Goal: Transaction & Acquisition: Book appointment/travel/reservation

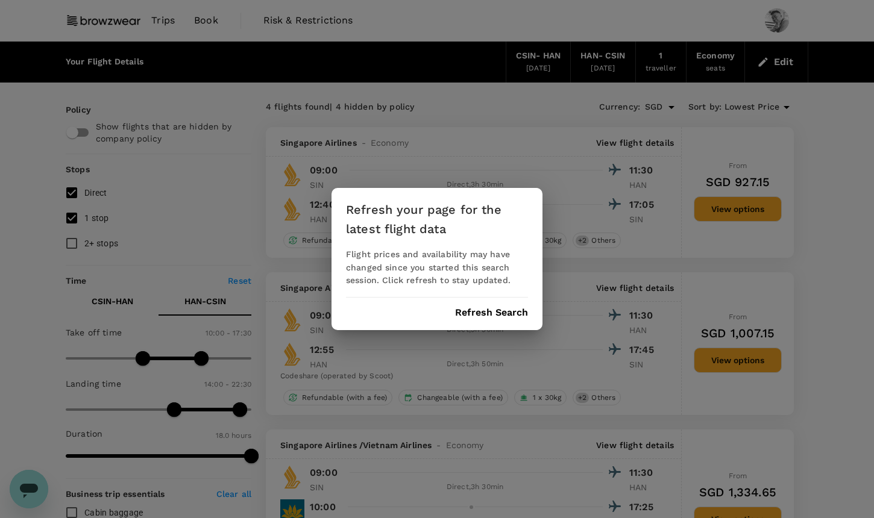
click at [478, 309] on button "Refresh Search" at bounding box center [491, 312] width 73 height 11
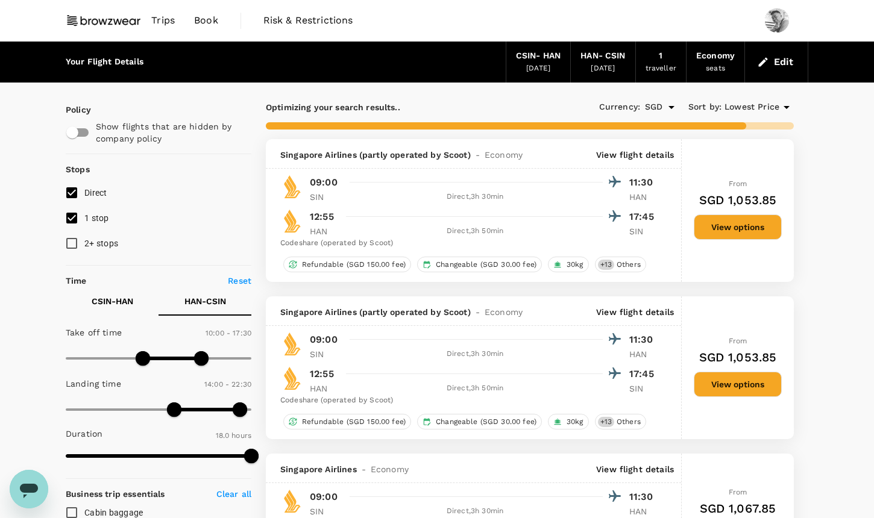
click at [770, 105] on span "Lowest Price" at bounding box center [751, 107] width 55 height 13
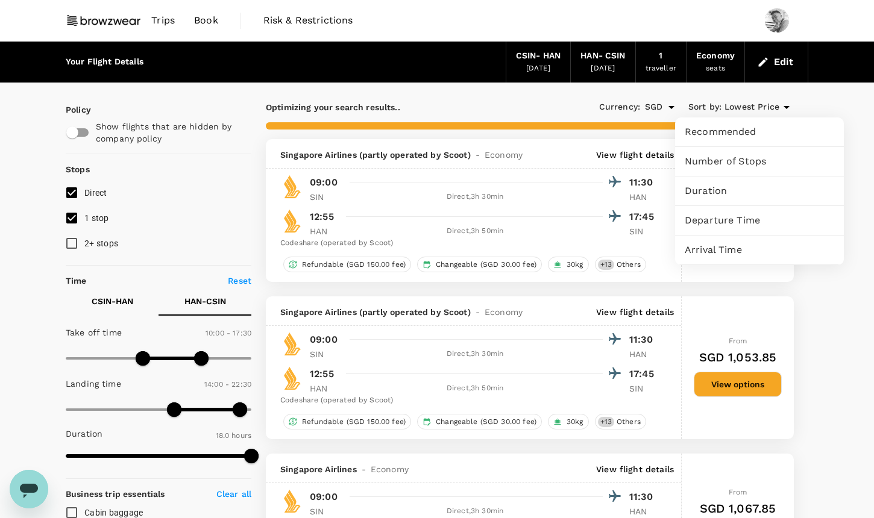
type input "1080"
click at [770, 105] on div at bounding box center [437, 259] width 874 height 518
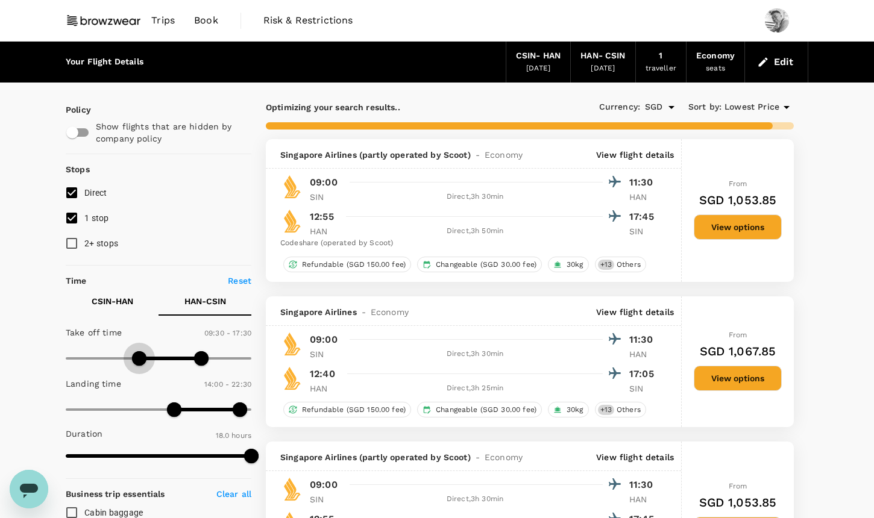
type input "540"
click at [137, 358] on span at bounding box center [135, 358] width 14 height 14
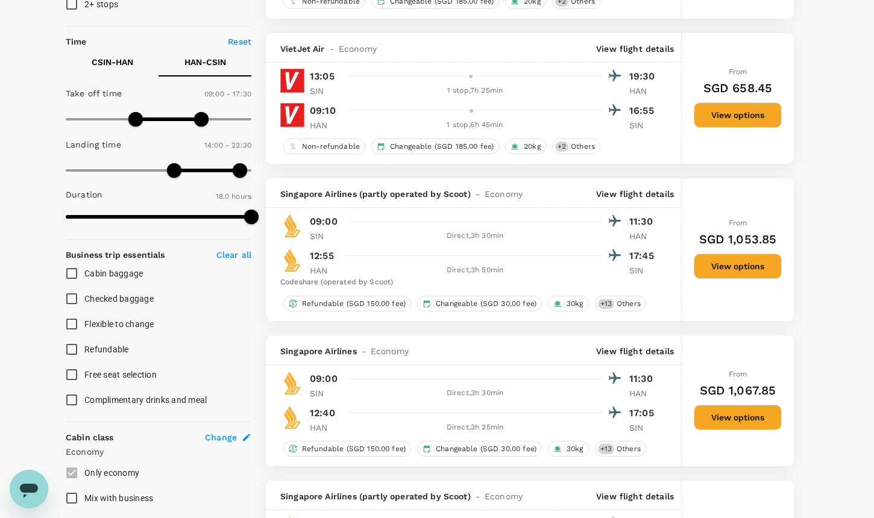
scroll to position [229, 0]
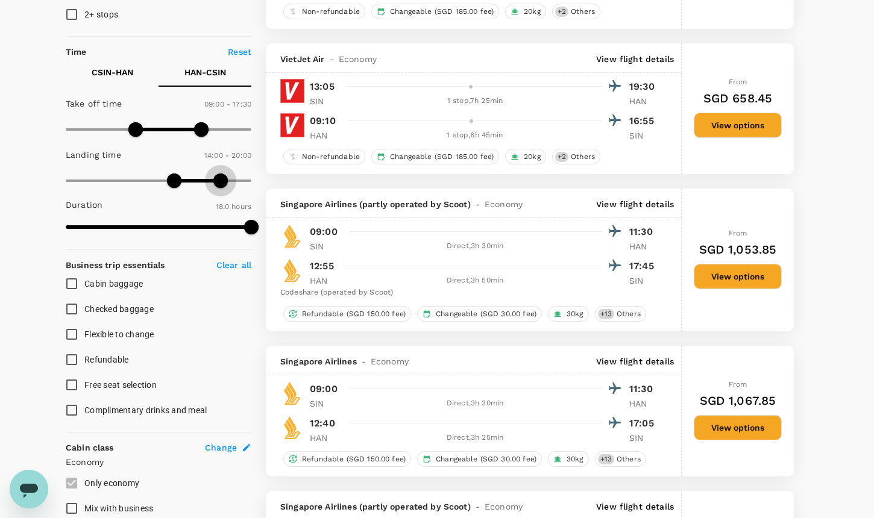
type input "1140"
drag, startPoint x: 236, startPoint y: 175, endPoint x: 211, endPoint y: 175, distance: 24.1
click at [211, 175] on span at bounding box center [212, 181] width 14 height 14
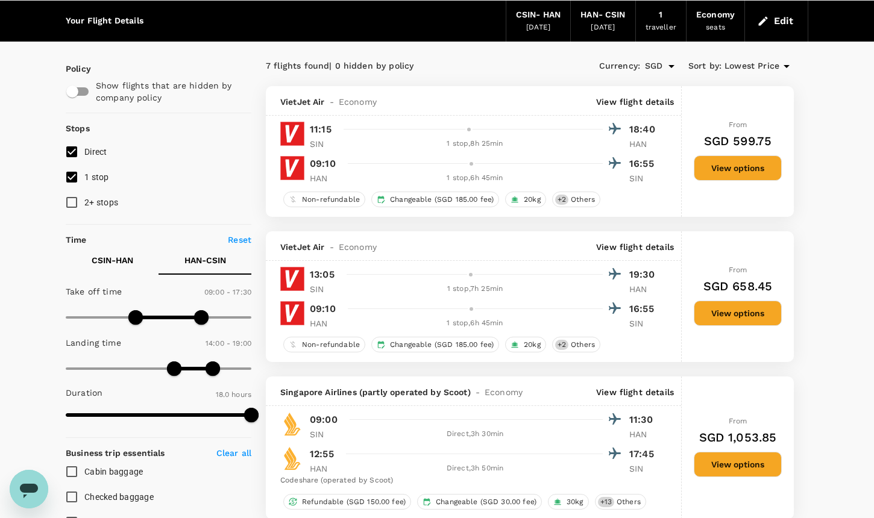
scroll to position [55, 0]
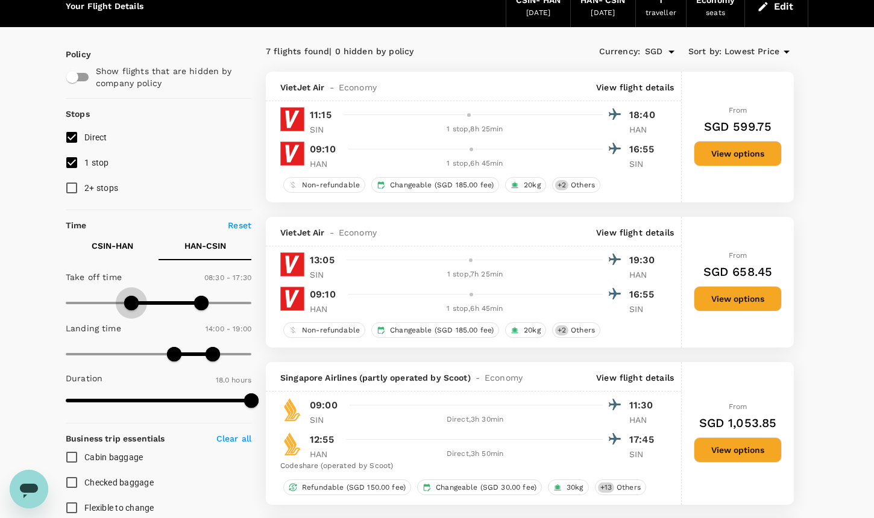
click at [130, 299] on span at bounding box center [131, 303] width 14 height 14
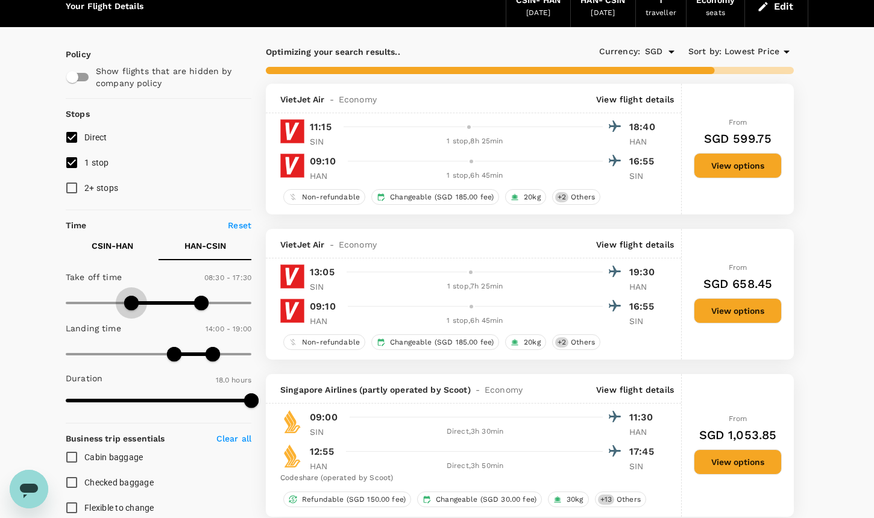
type input "480"
click at [128, 299] on span at bounding box center [128, 303] width 14 height 14
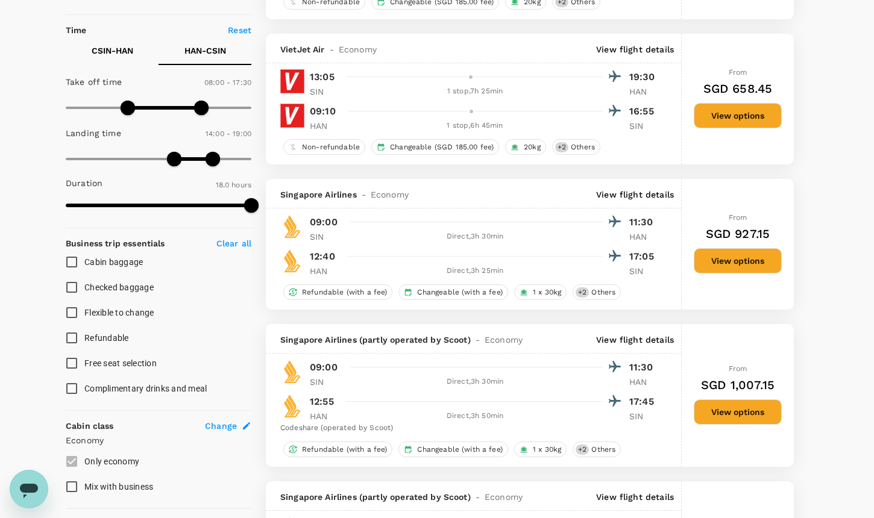
scroll to position [249, 0]
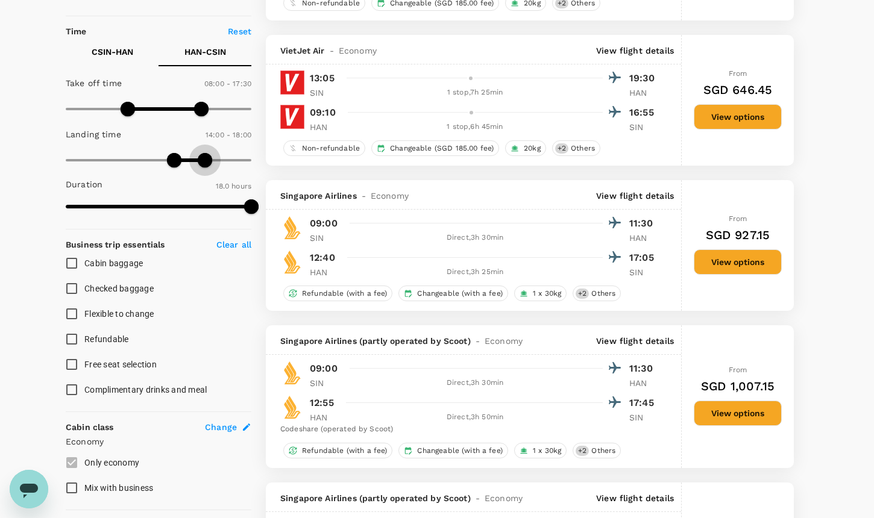
type input "1110"
click at [209, 158] on span at bounding box center [208, 160] width 14 height 14
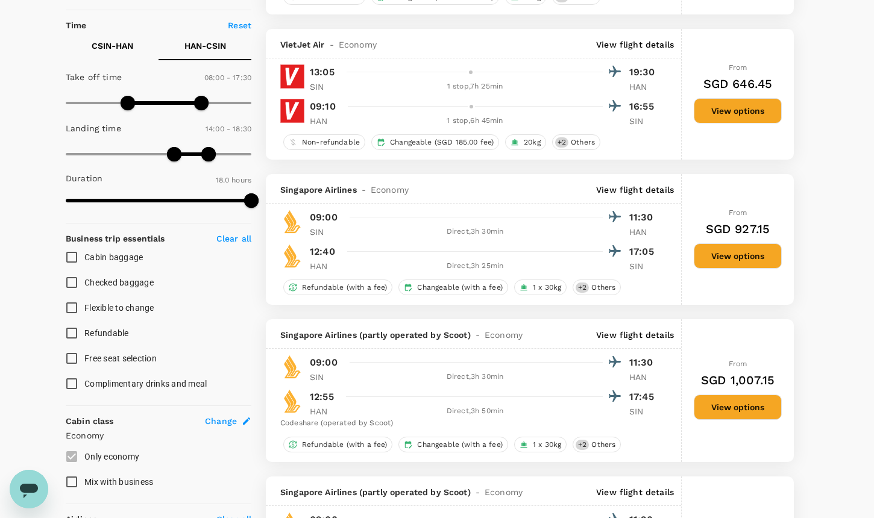
scroll to position [245, 0]
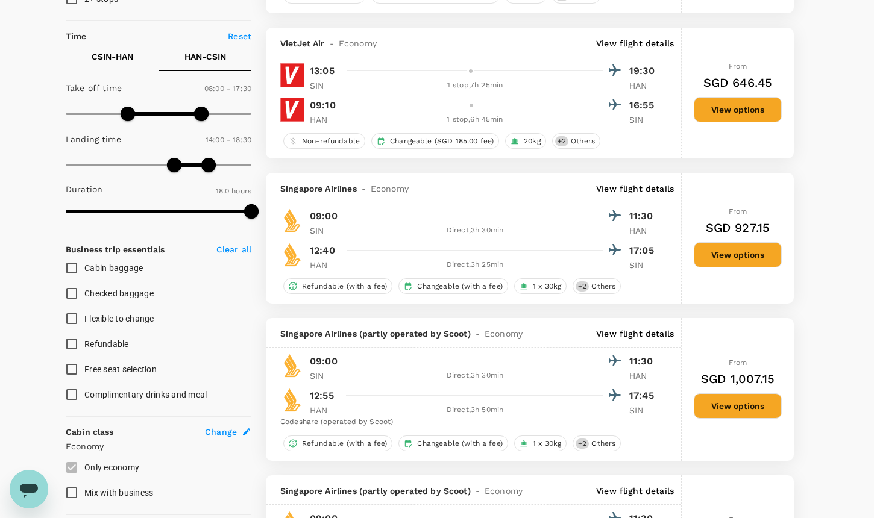
click at [139, 55] on button "CSIN - HAN" at bounding box center [112, 56] width 93 height 29
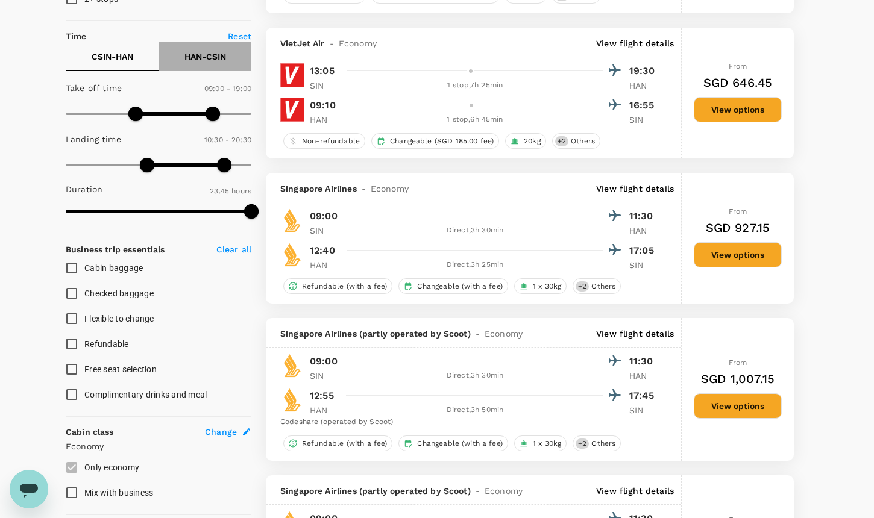
click at [184, 59] on p "HAN - CSIN" at bounding box center [205, 57] width 42 height 12
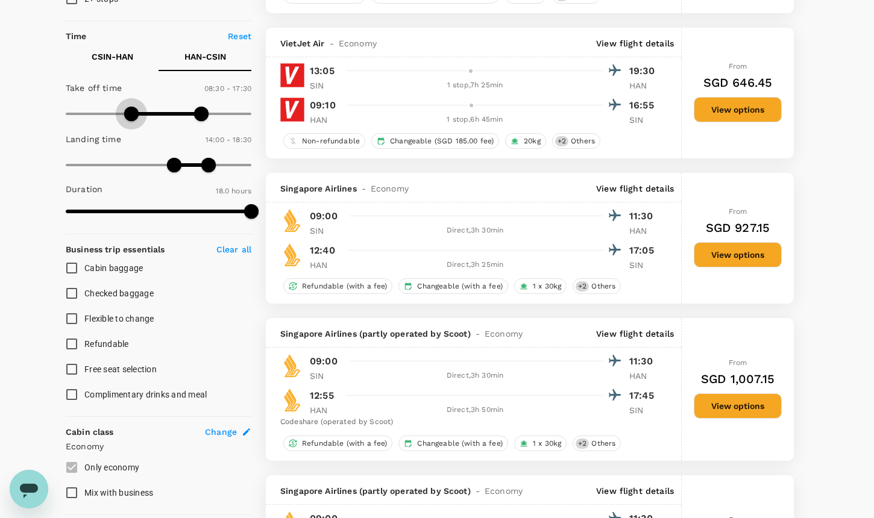
type input "570"
drag, startPoint x: 127, startPoint y: 113, endPoint x: 140, endPoint y: 113, distance: 13.3
click at [140, 113] on span at bounding box center [139, 114] width 14 height 14
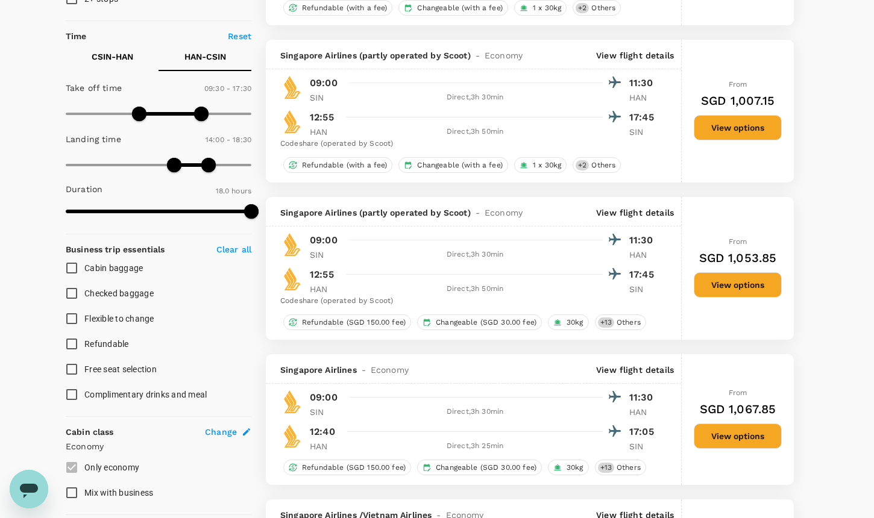
type input "SGD"
type input "750"
drag, startPoint x: 140, startPoint y: 113, endPoint x: 162, endPoint y: 116, distance: 21.8
click at [162, 116] on span at bounding box center [162, 114] width 14 height 14
type input "1170"
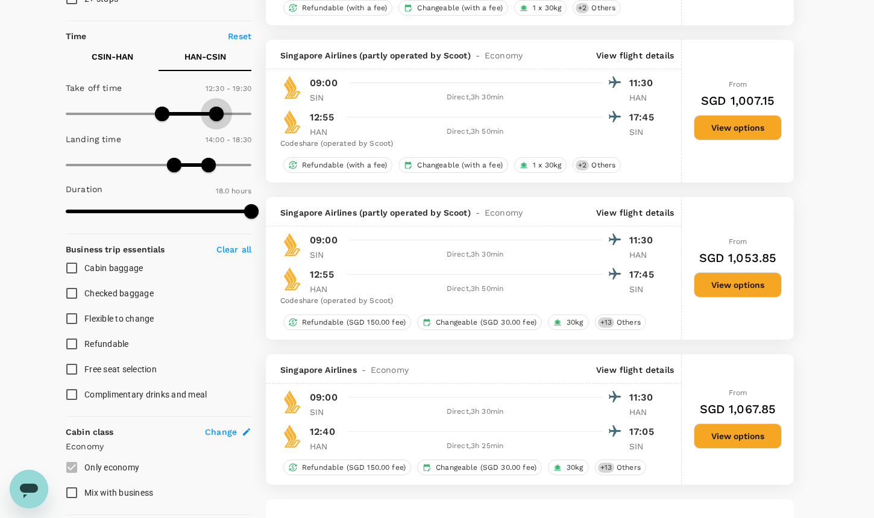
drag, startPoint x: 197, startPoint y: 118, endPoint x: 218, endPoint y: 117, distance: 21.1
click at [218, 117] on span at bounding box center [216, 114] width 14 height 14
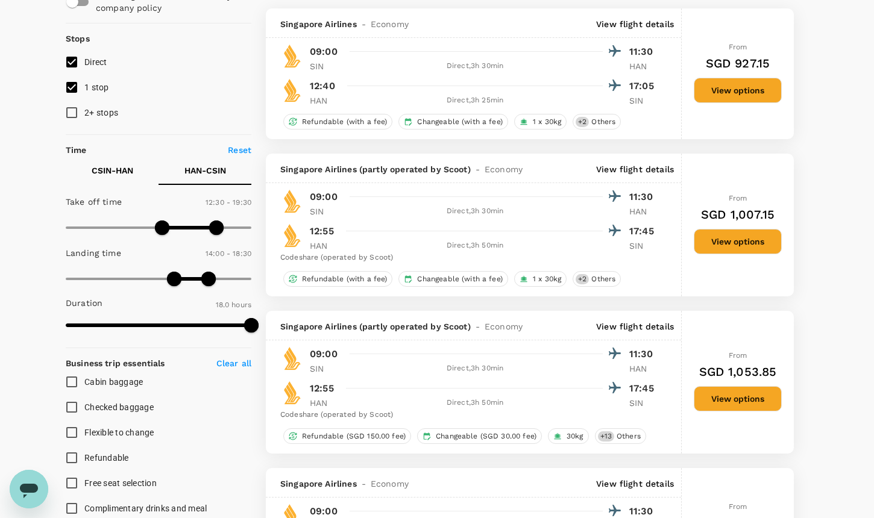
scroll to position [132, 0]
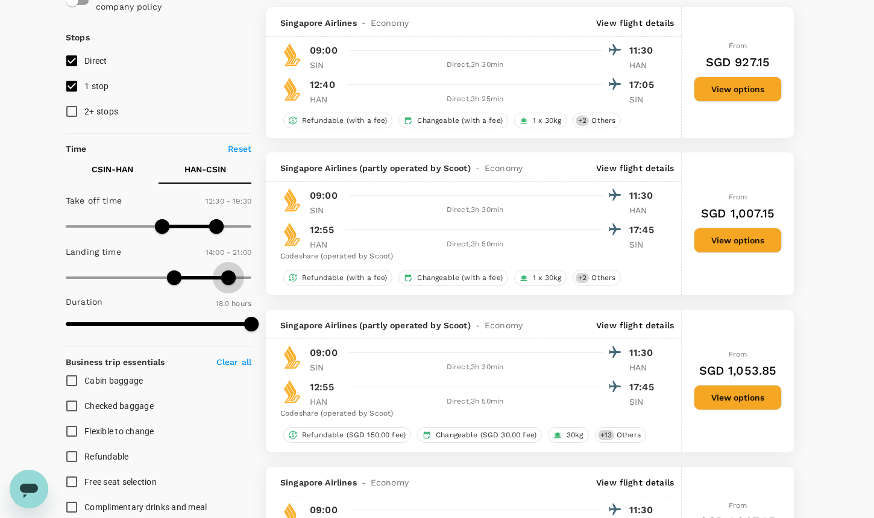
type input "1290"
drag, startPoint x: 204, startPoint y: 275, endPoint x: 231, endPoint y: 275, distance: 27.1
click at [231, 275] on span at bounding box center [232, 278] width 14 height 14
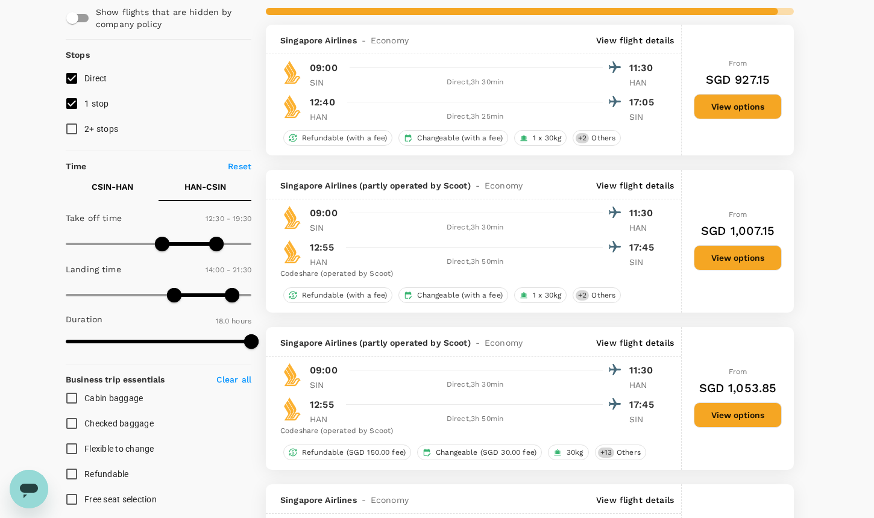
scroll to position [77, 0]
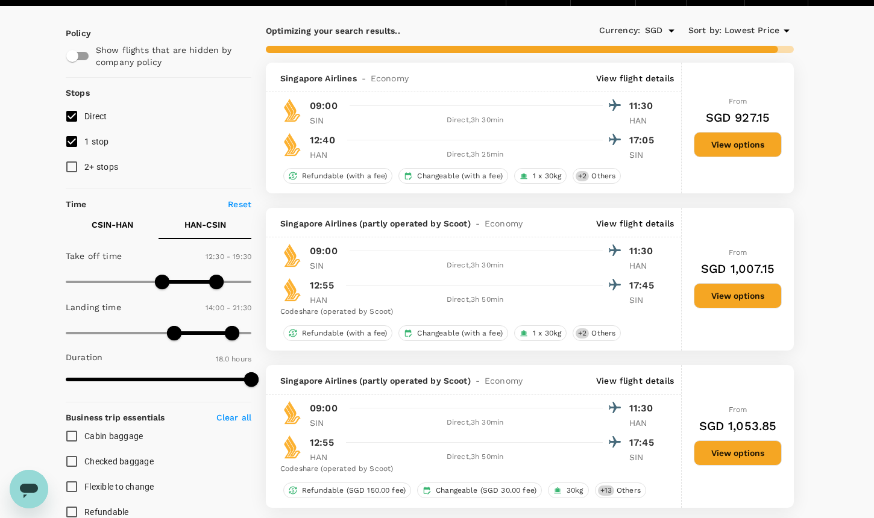
click at [137, 225] on button "CSIN - HAN" at bounding box center [112, 224] width 93 height 29
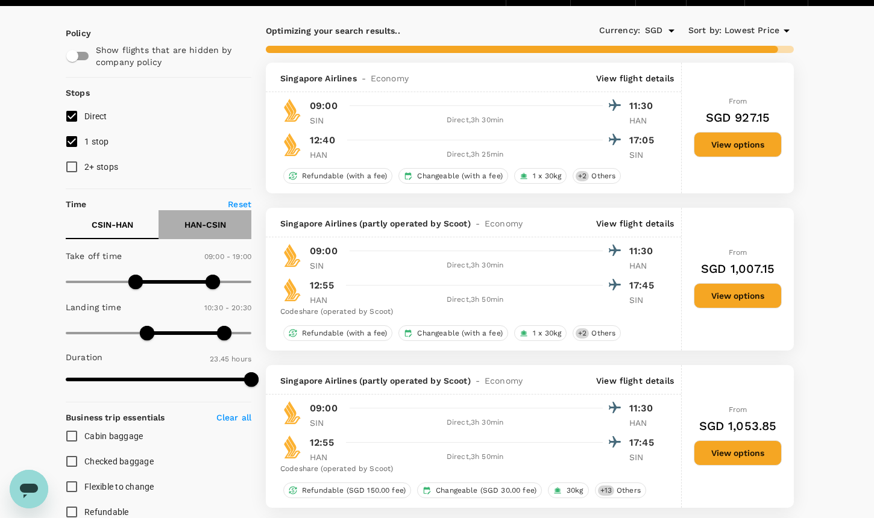
click at [170, 224] on button "HAN - CSIN" at bounding box center [204, 224] width 93 height 29
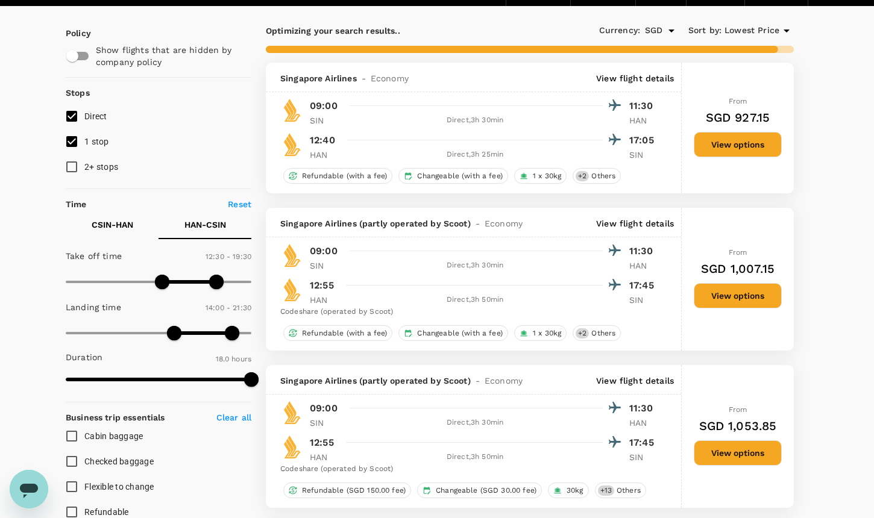
click at [127, 228] on p "CSIN - HAN" at bounding box center [113, 225] width 42 height 12
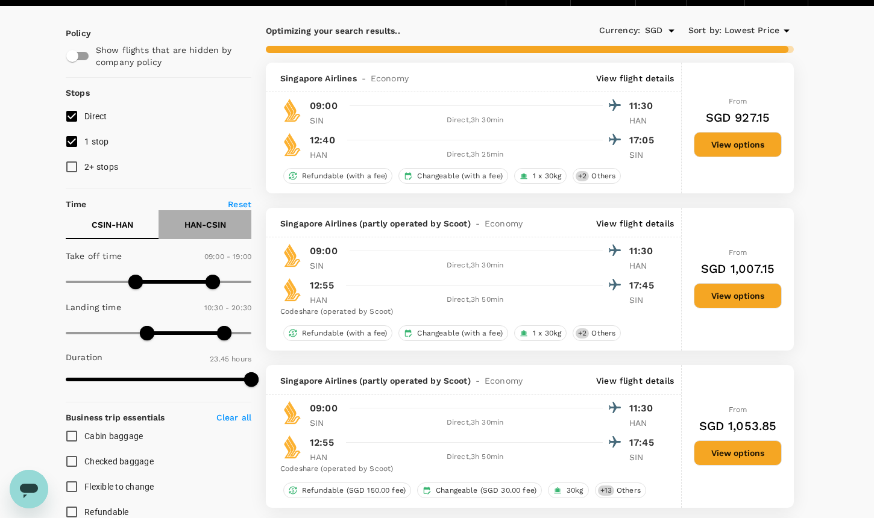
click at [172, 227] on button "HAN - CSIN" at bounding box center [204, 224] width 93 height 29
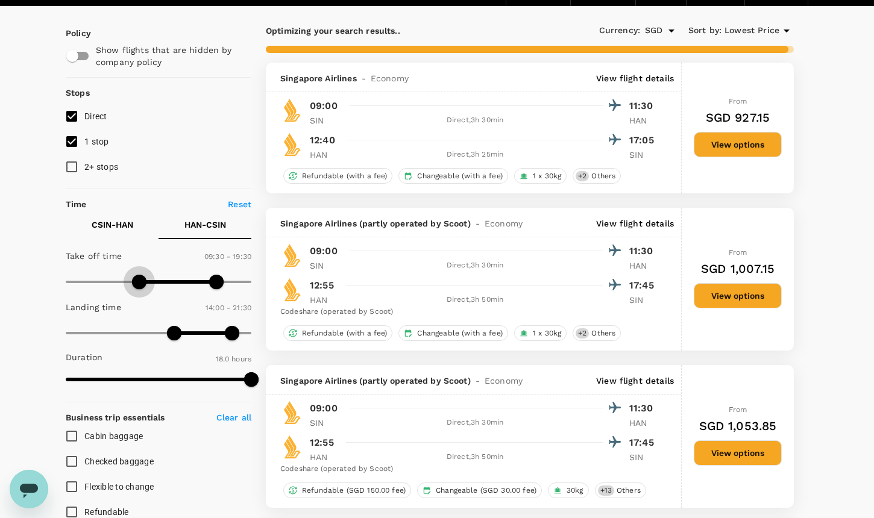
type input "540"
drag, startPoint x: 163, startPoint y: 286, endPoint x: 136, endPoint y: 287, distance: 26.5
click at [136, 287] on span at bounding box center [135, 282] width 14 height 14
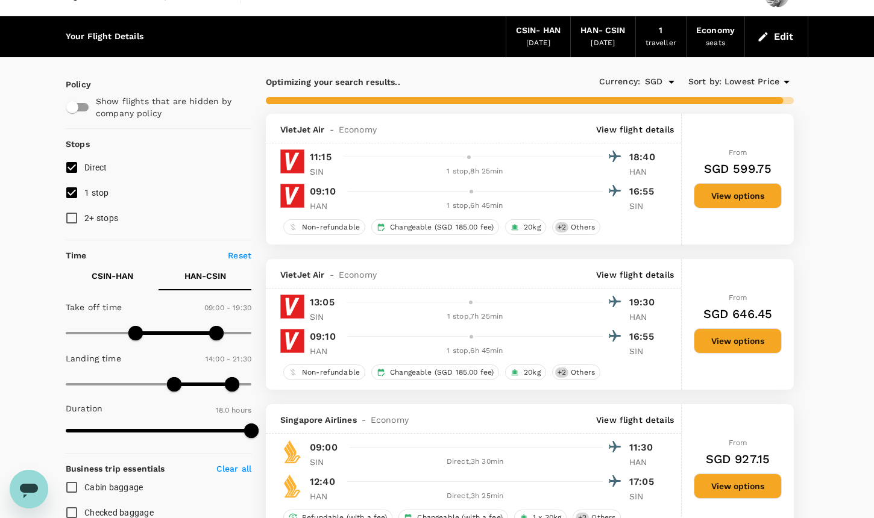
scroll to position [0, 0]
